Goal: Task Accomplishment & Management: Manage account settings

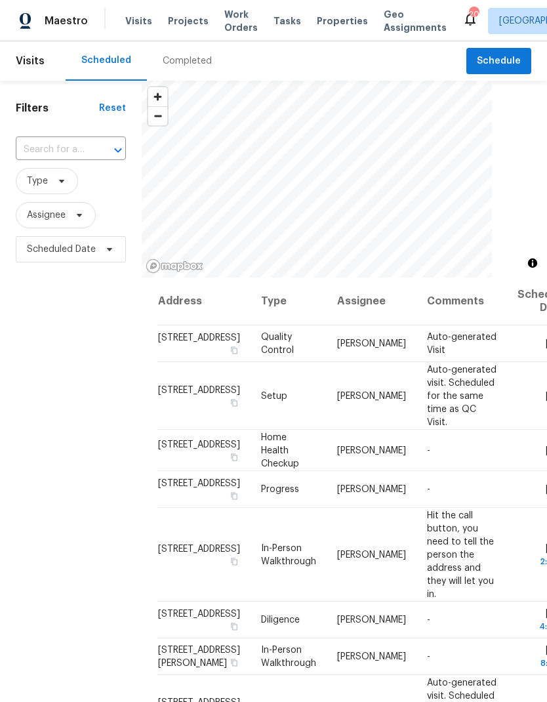
click at [135, 20] on span "Visits" at bounding box center [138, 20] width 27 height 13
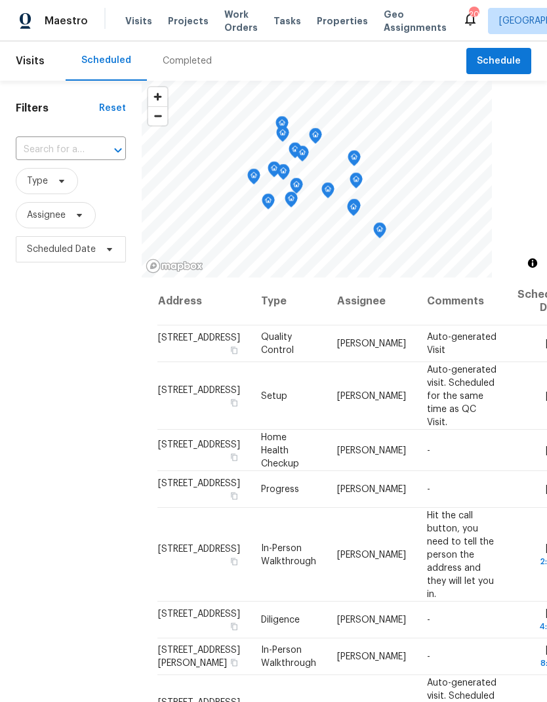
click at [135, 20] on span "Visits" at bounding box center [138, 20] width 27 height 13
click at [139, 26] on span "Visits" at bounding box center [138, 20] width 27 height 13
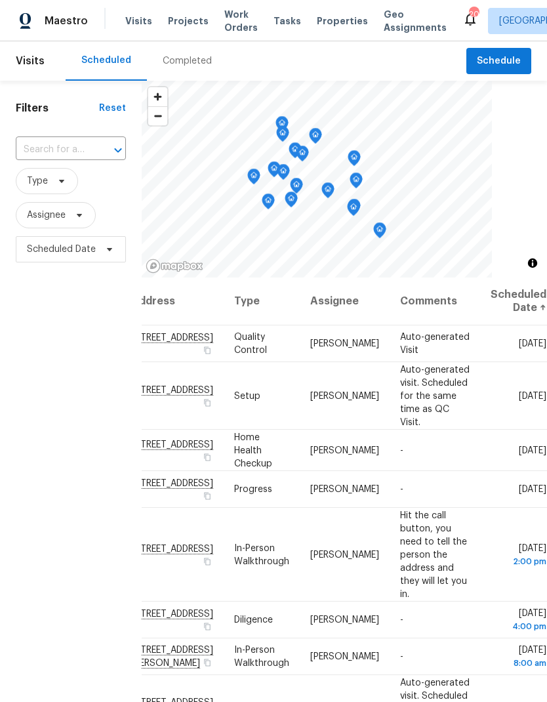
scroll to position [0, 114]
click at [0, 0] on icon at bounding box center [0, 0] width 0 height 0
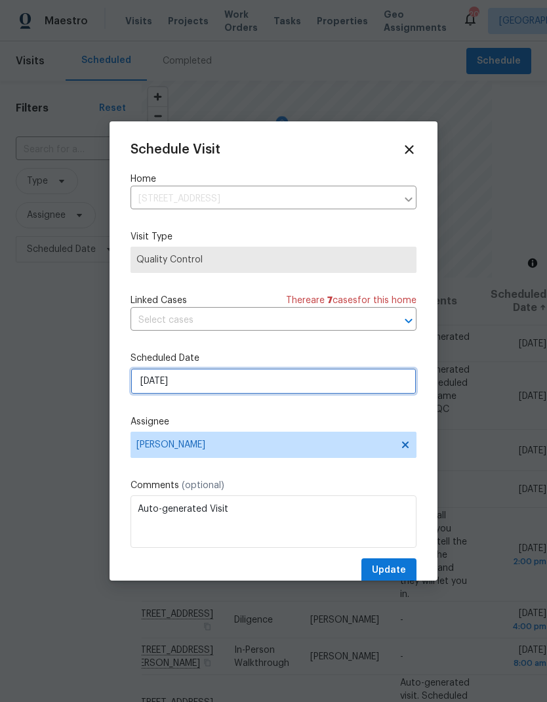
click at [145, 391] on input "[DATE]" at bounding box center [273, 381] width 286 height 26
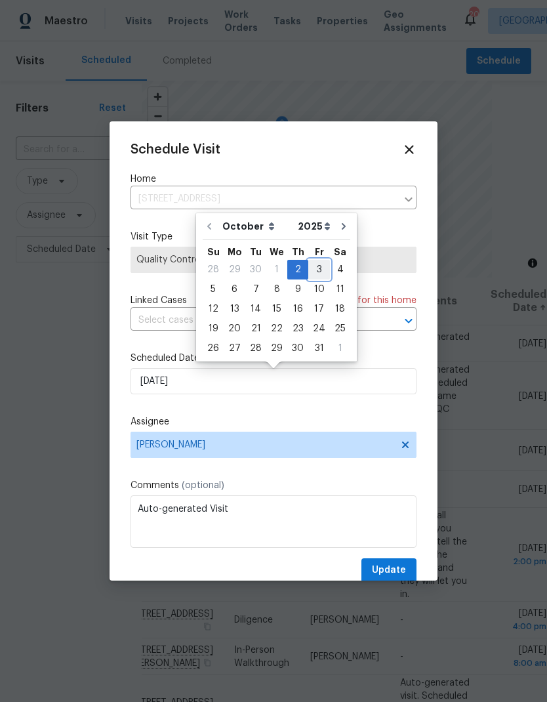
click at [308, 270] on div "3" at bounding box center [319, 269] width 22 height 18
type input "[DATE]"
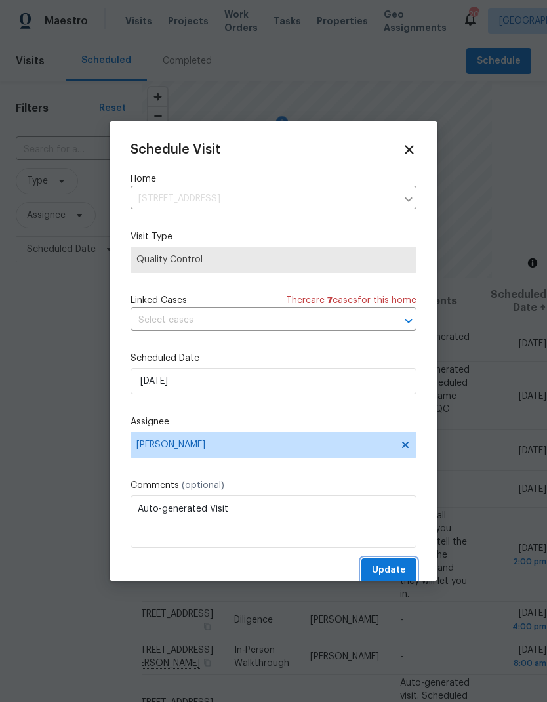
click at [407, 566] on button "Update" at bounding box center [388, 570] width 55 height 24
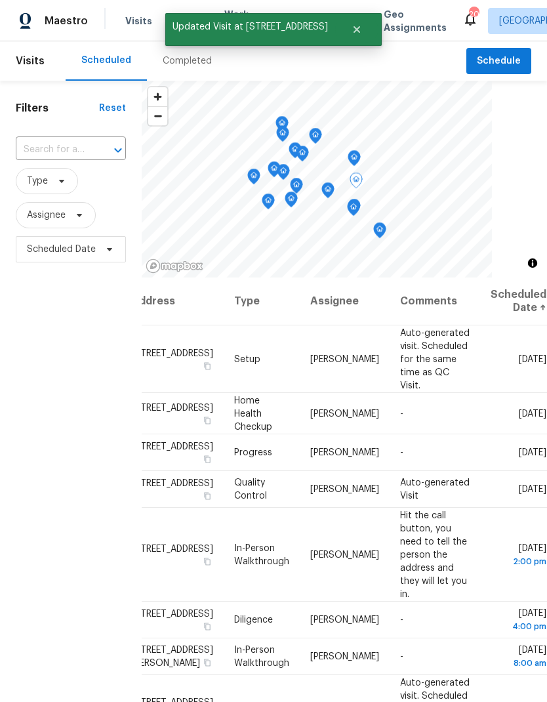
click at [0, 0] on icon at bounding box center [0, 0] width 0 height 0
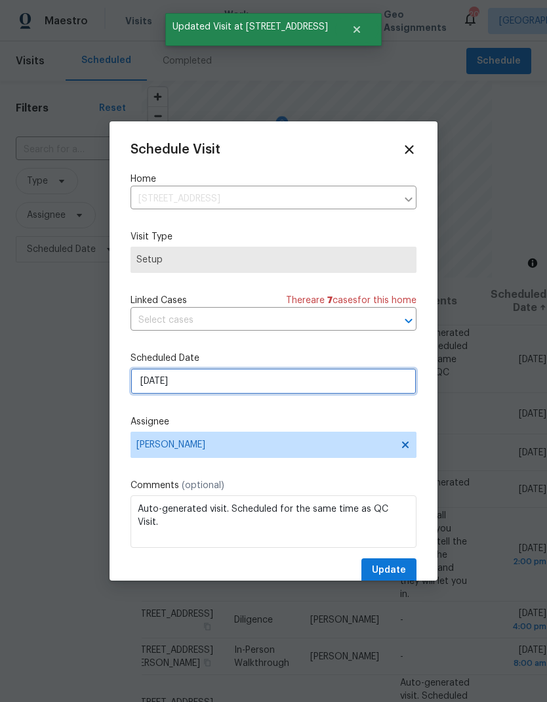
click at [174, 390] on input "[DATE]" at bounding box center [273, 381] width 286 height 26
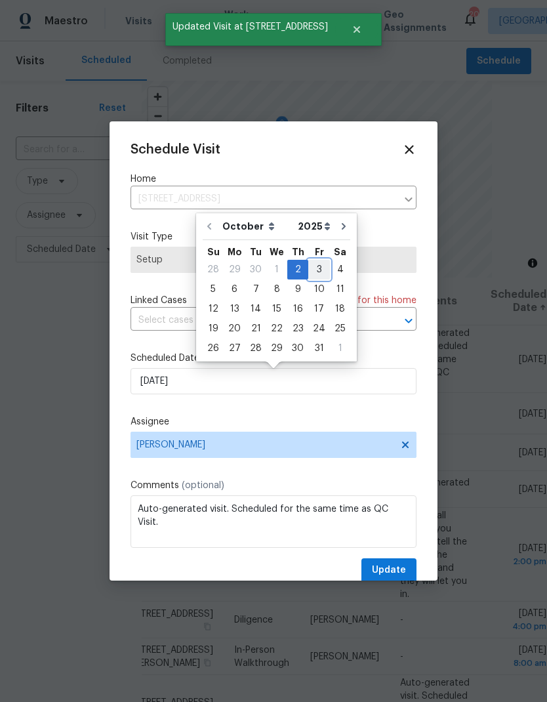
click at [309, 273] on div "3" at bounding box center [319, 269] width 22 height 18
type input "[DATE]"
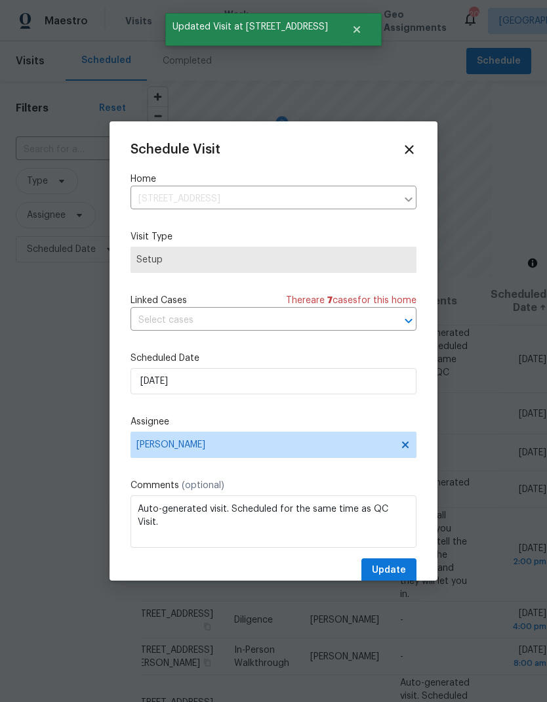
click at [403, 569] on span "Update" at bounding box center [389, 570] width 34 height 16
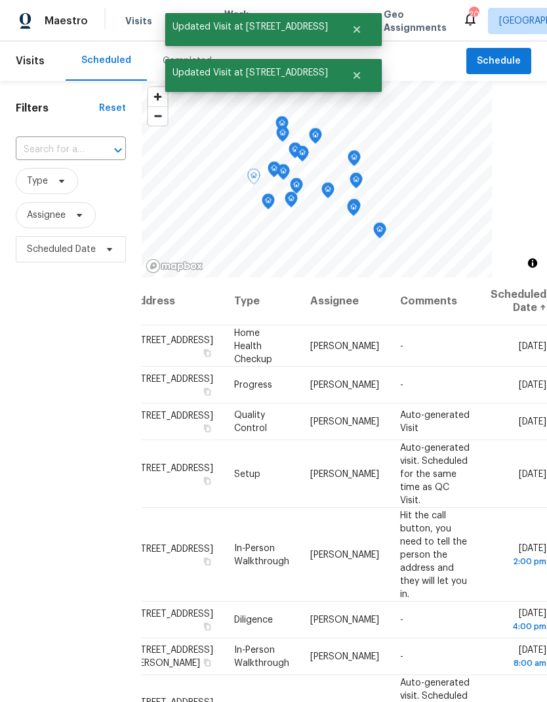
click at [0, 0] on icon at bounding box center [0, 0] width 0 height 0
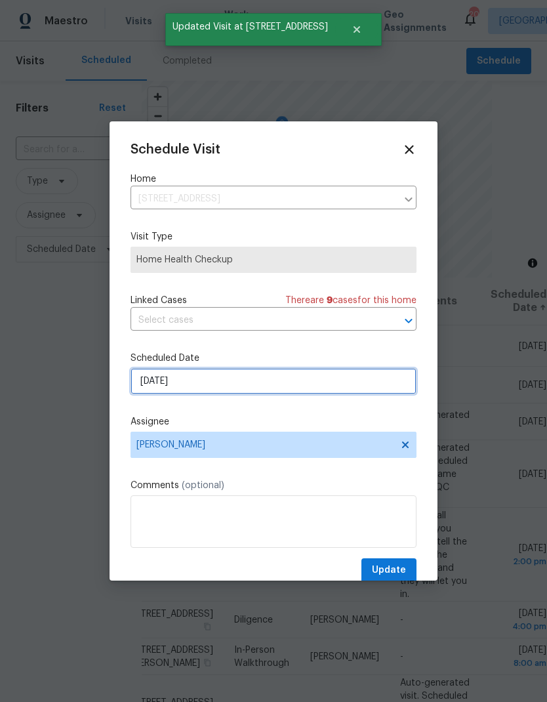
click at [178, 383] on input "[DATE]" at bounding box center [273, 381] width 286 height 26
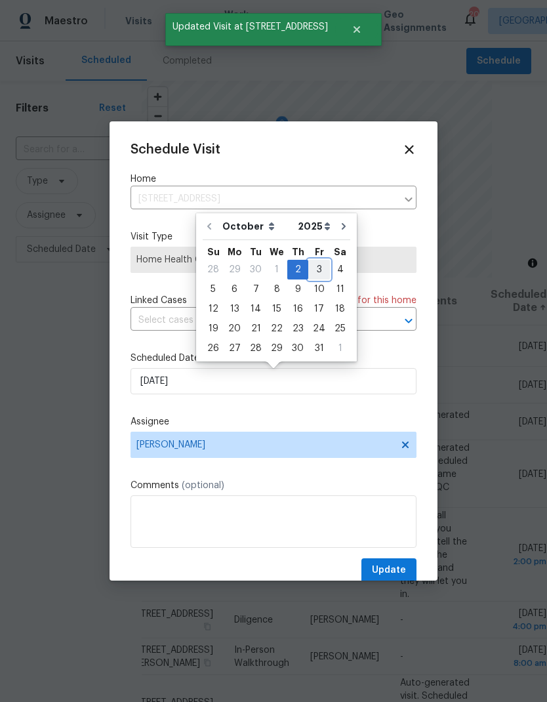
click at [311, 271] on div "3" at bounding box center [319, 269] width 22 height 18
type input "[DATE]"
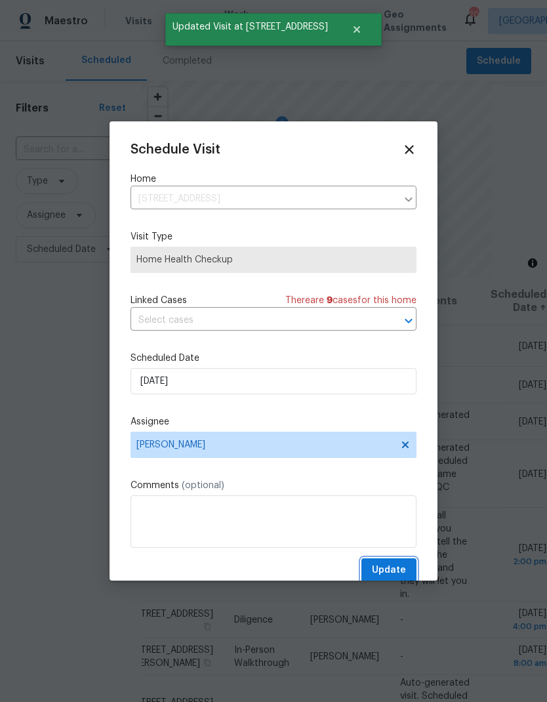
click at [399, 578] on span "Update" at bounding box center [389, 570] width 34 height 16
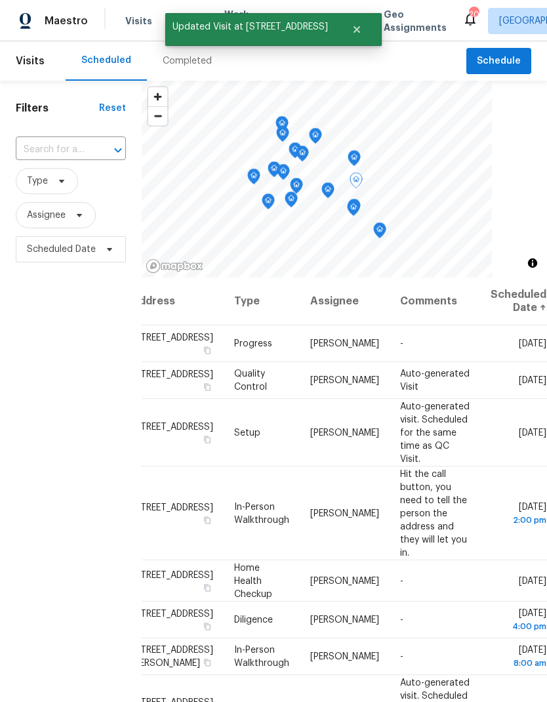
click at [0, 0] on icon at bounding box center [0, 0] width 0 height 0
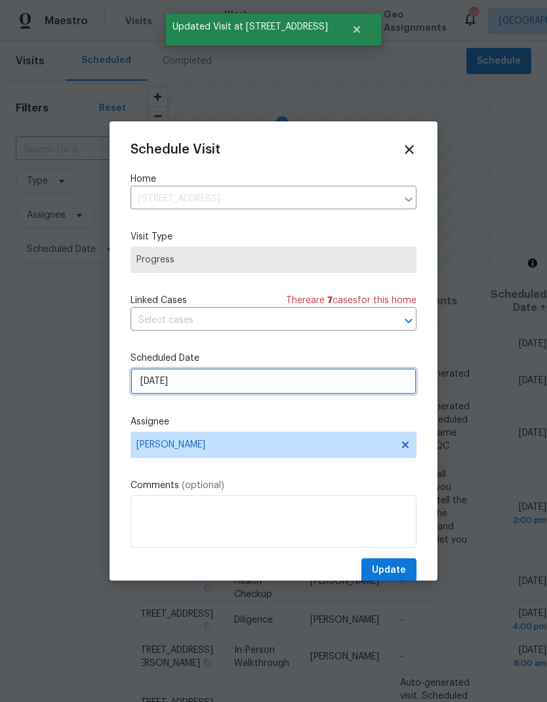
click at [180, 389] on input "[DATE]" at bounding box center [273, 381] width 286 height 26
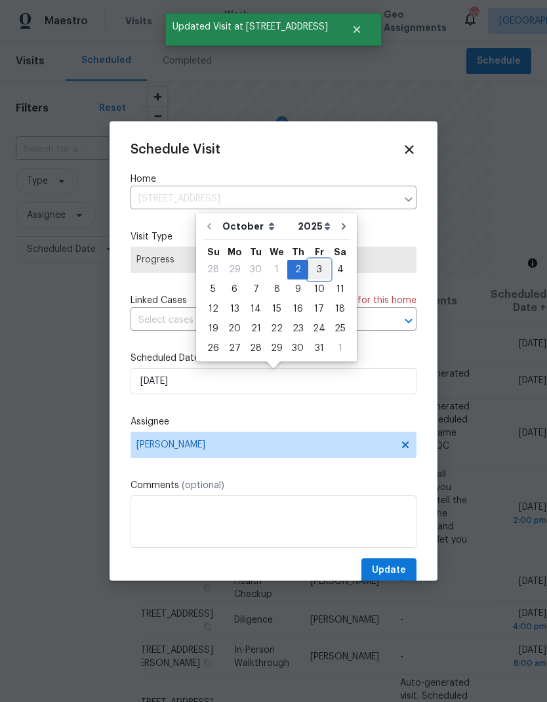
click at [316, 264] on div "3" at bounding box center [319, 269] width 22 height 18
type input "[DATE]"
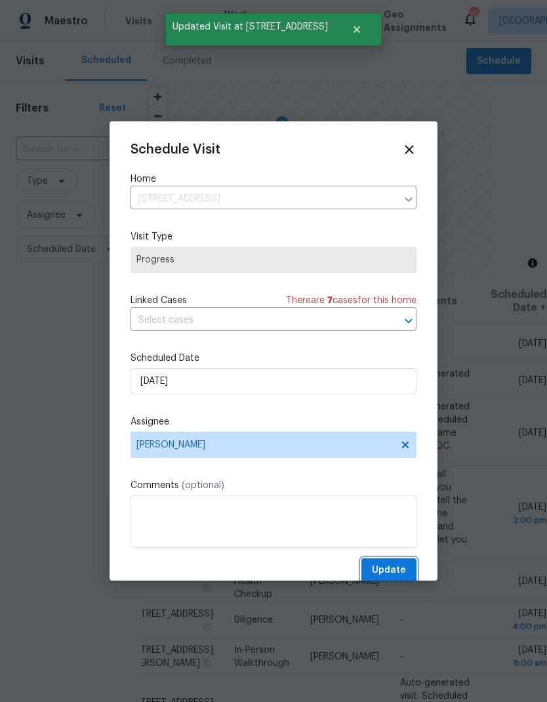
click at [398, 572] on span "Update" at bounding box center [389, 570] width 34 height 16
